Goal: Task Accomplishment & Management: Use online tool/utility

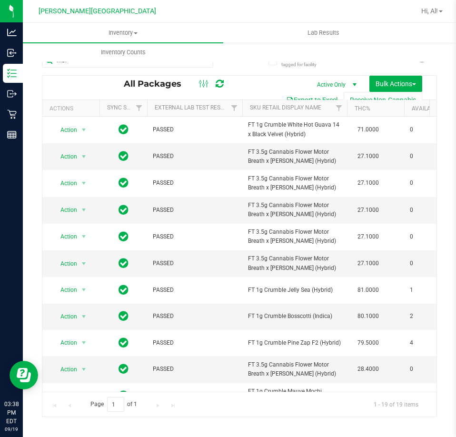
drag, startPoint x: 254, startPoint y: 19, endPoint x: 238, endPoint y: 96, distance: 79.0
click at [254, 19] on div at bounding box center [293, 11] width 245 height 19
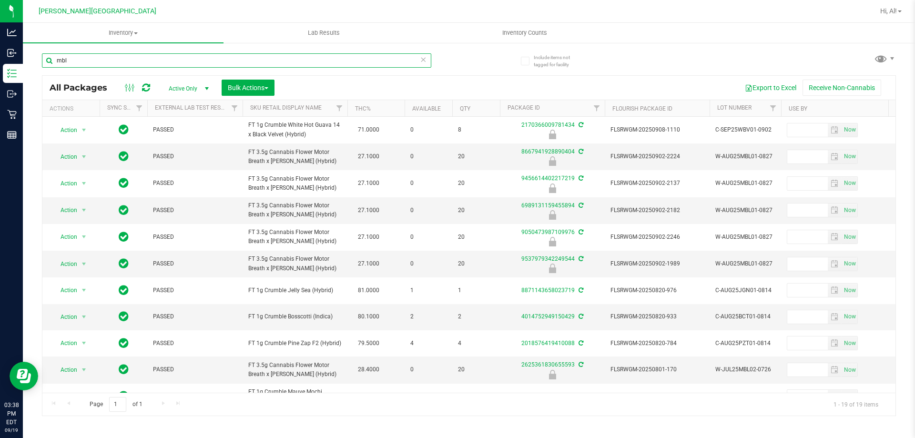
click at [165, 59] on input "mbl" at bounding box center [236, 60] width 389 height 14
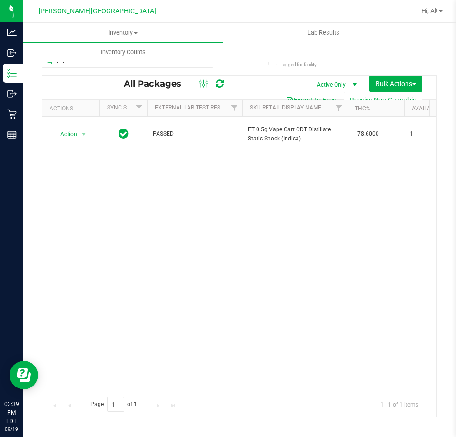
drag, startPoint x: 169, startPoint y: 90, endPoint x: 227, endPoint y: 81, distance: 59.4
click at [169, 90] on div "All Packages Active Only Active Only Lab Samples Locked All External Internal B…" at bounding box center [239, 88] width 394 height 24
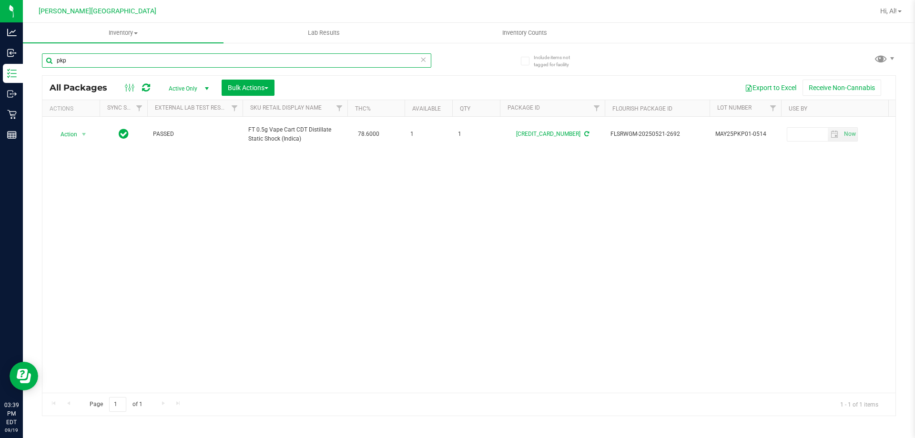
click at [149, 62] on input "pkp" at bounding box center [236, 60] width 389 height 14
type input "abp"
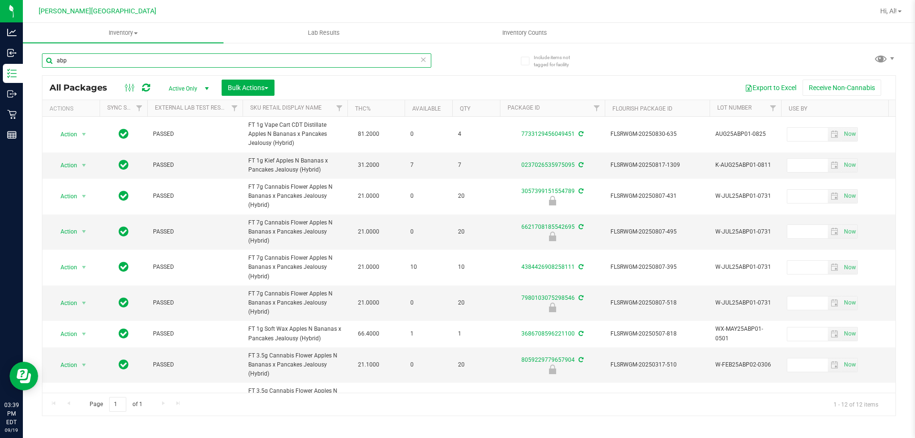
click at [108, 58] on input "abp" at bounding box center [236, 60] width 389 height 14
